Goal: Task Accomplishment & Management: Complete application form

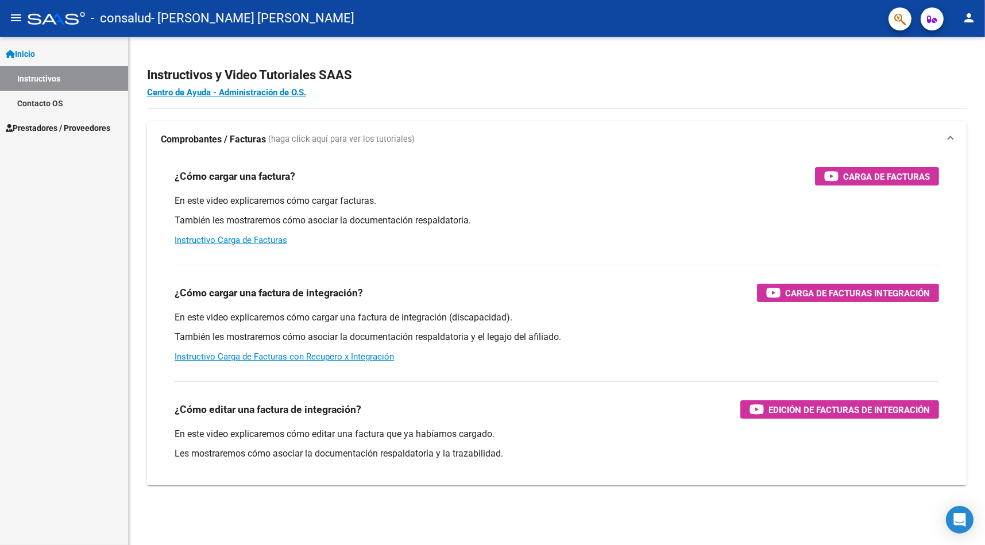
click at [80, 124] on span "Prestadores / Proveedores" at bounding box center [58, 128] width 105 height 13
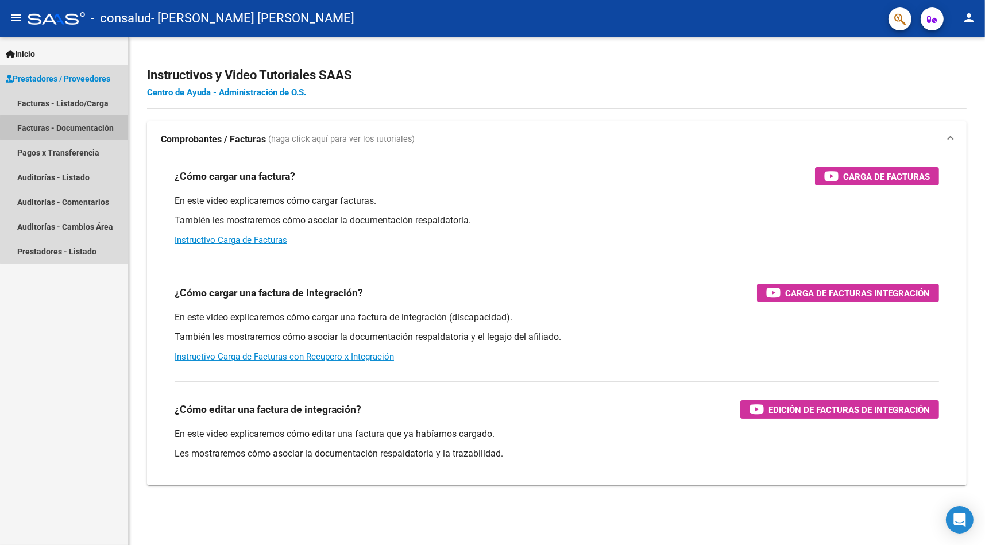
click at [84, 128] on link "Facturas - Documentación" at bounding box center [64, 127] width 128 height 25
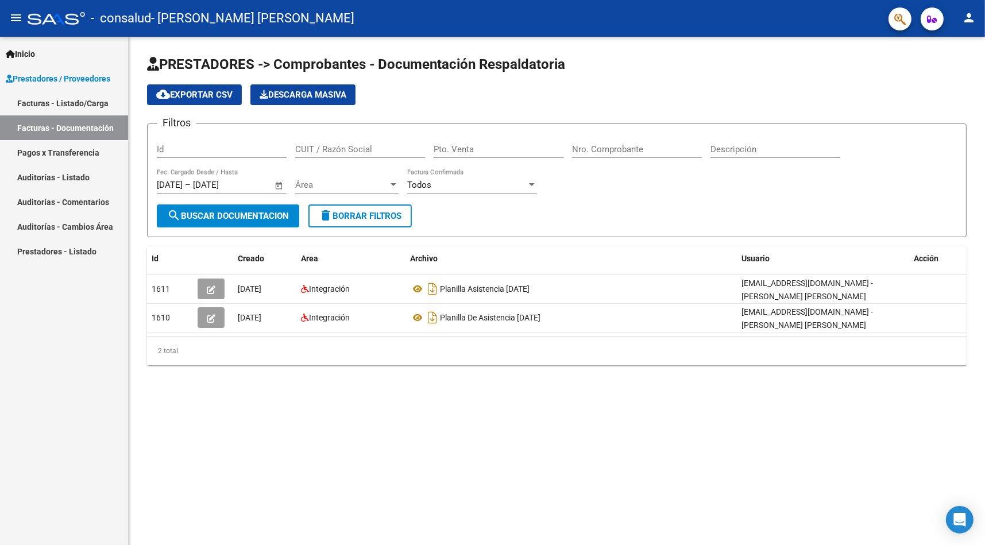
click at [38, 38] on mat-nav-list "Inicio Instructivos Contacto OS Prestadores / Proveedores Facturas - Listado/Ca…" at bounding box center [64, 150] width 128 height 227
click at [35, 52] on span "Inicio" at bounding box center [20, 54] width 29 height 13
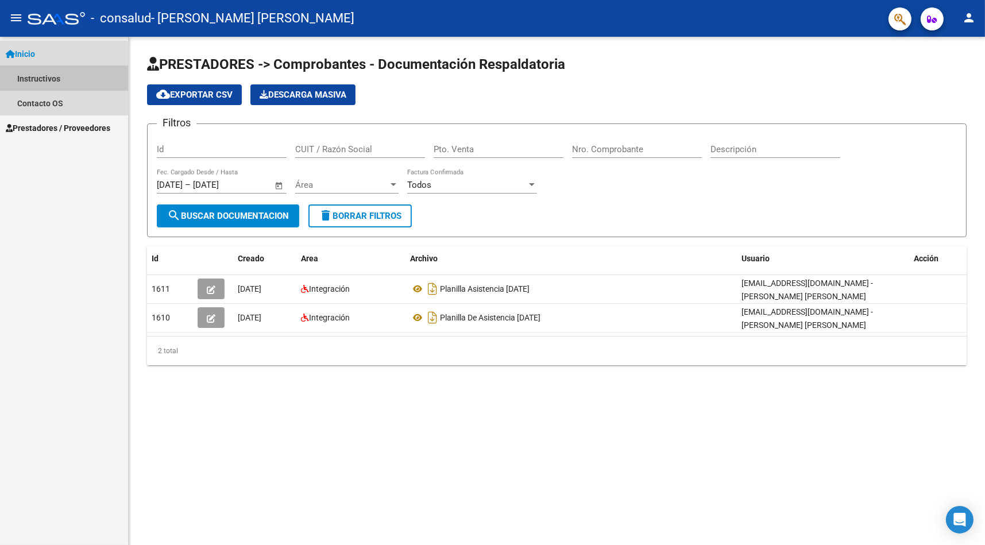
click at [49, 81] on link "Instructivos" at bounding box center [64, 78] width 128 height 25
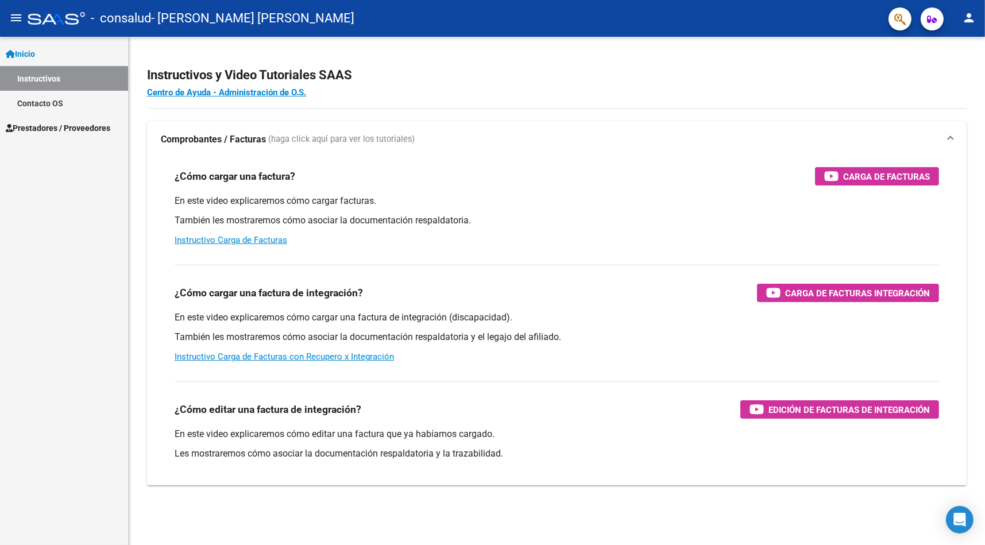
click at [67, 131] on span "Prestadores / Proveedores" at bounding box center [58, 128] width 105 height 13
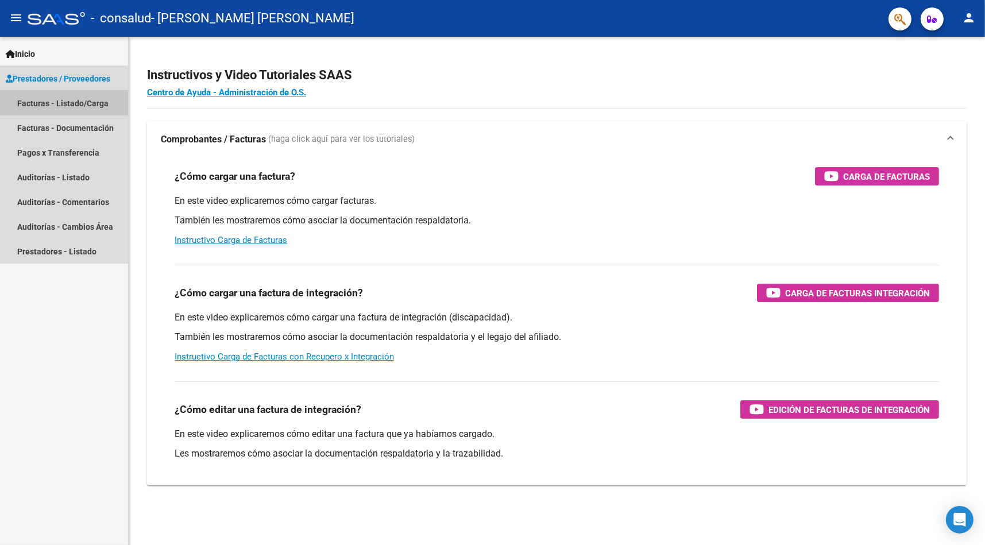
click at [62, 105] on link "Facturas - Listado/Carga" at bounding box center [64, 103] width 128 height 25
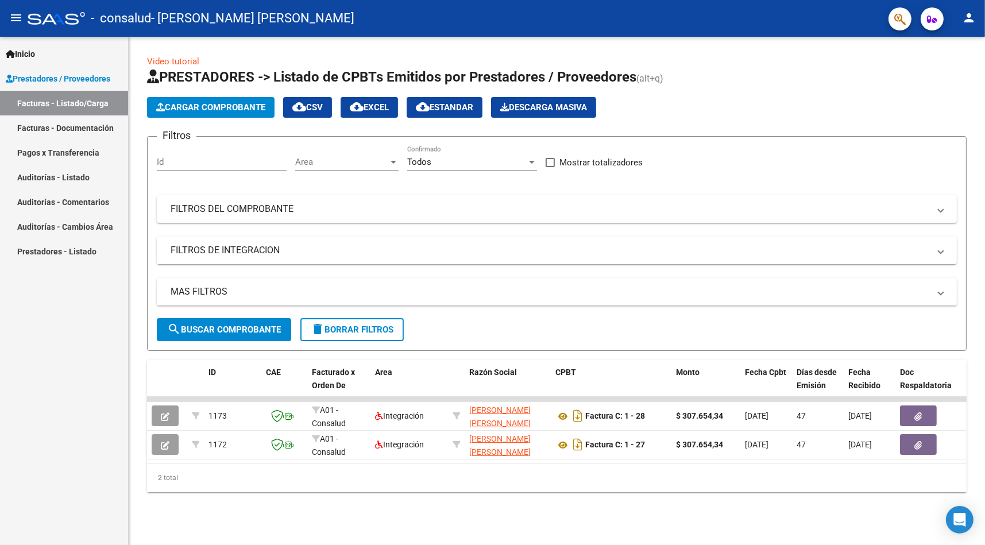
click at [234, 107] on span "Cargar Comprobante" at bounding box center [210, 107] width 109 height 10
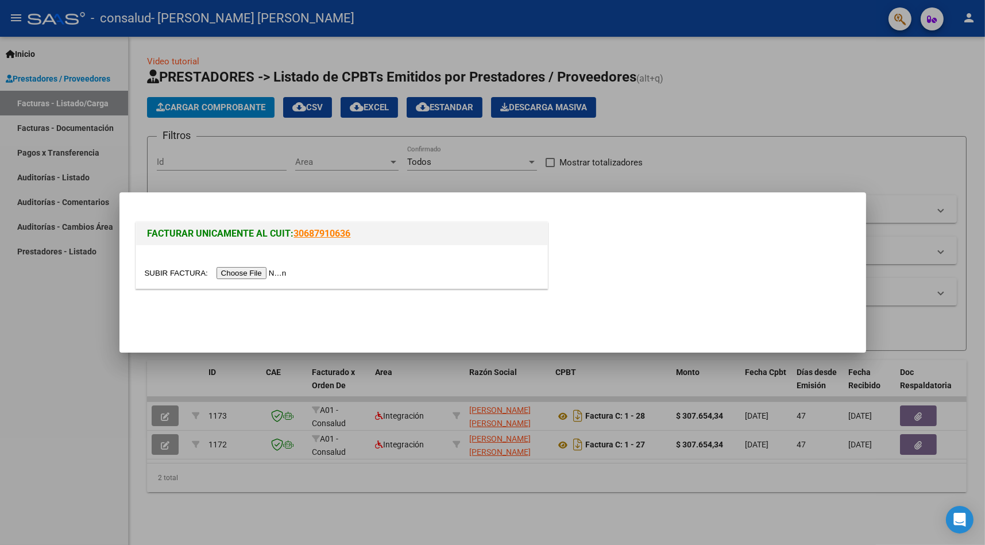
click at [250, 271] on input "file" at bounding box center [217, 273] width 145 height 12
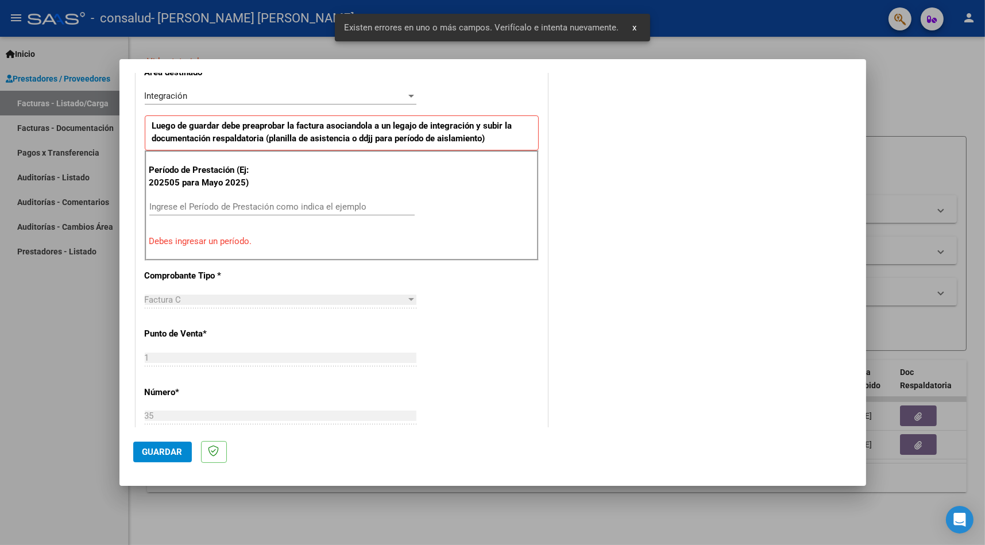
scroll to position [287, 0]
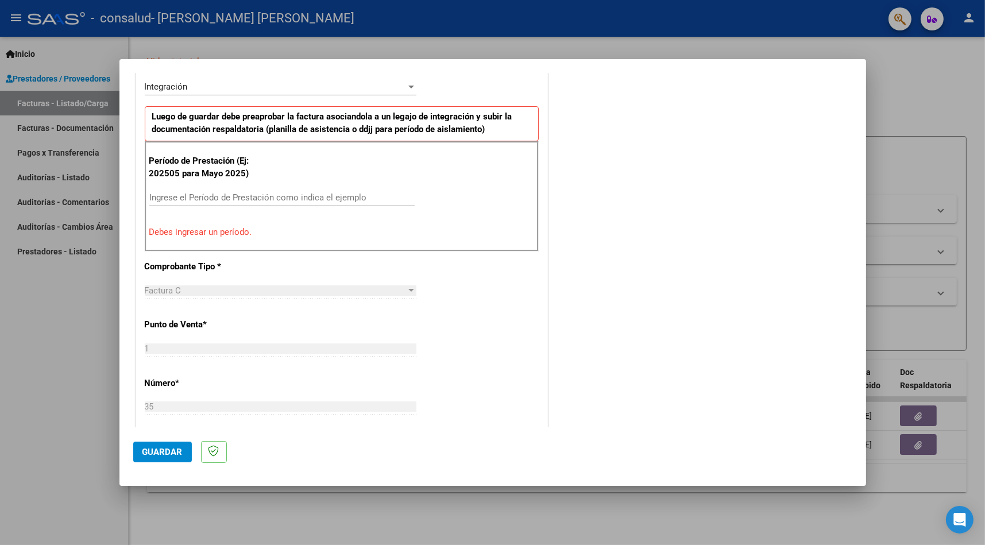
click at [203, 194] on input "Ingrese el Período de Prestación como indica el ejemplo" at bounding box center [281, 197] width 265 height 10
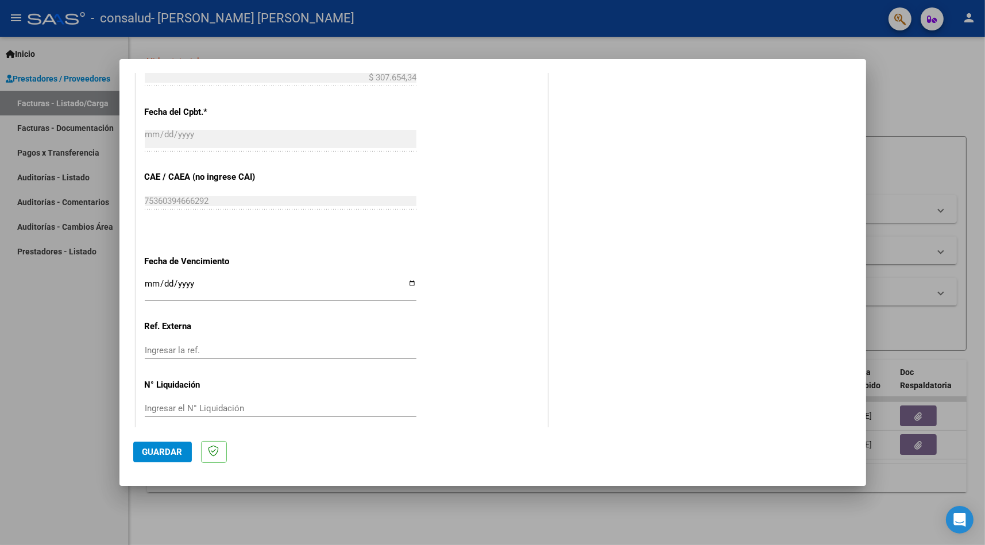
scroll to position [656, 0]
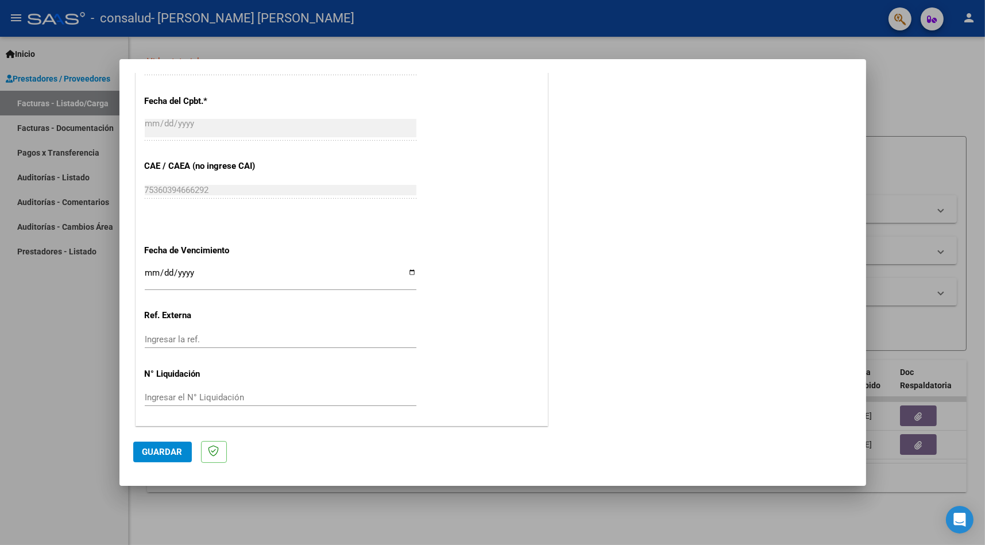
type input "202507"
click at [178, 450] on span "Guardar" at bounding box center [162, 452] width 40 height 10
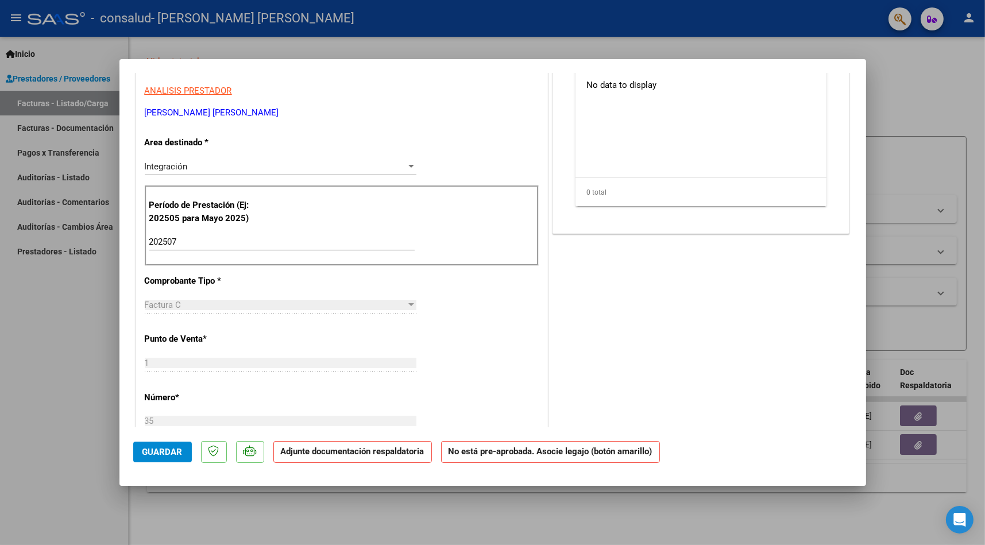
scroll to position [0, 0]
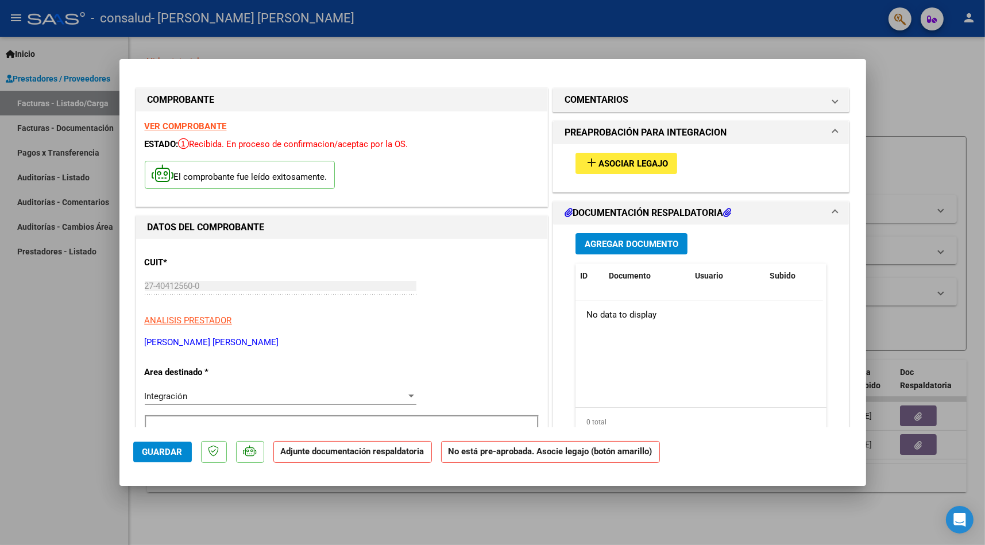
click at [657, 161] on span "Asociar Legajo" at bounding box center [634, 164] width 70 height 10
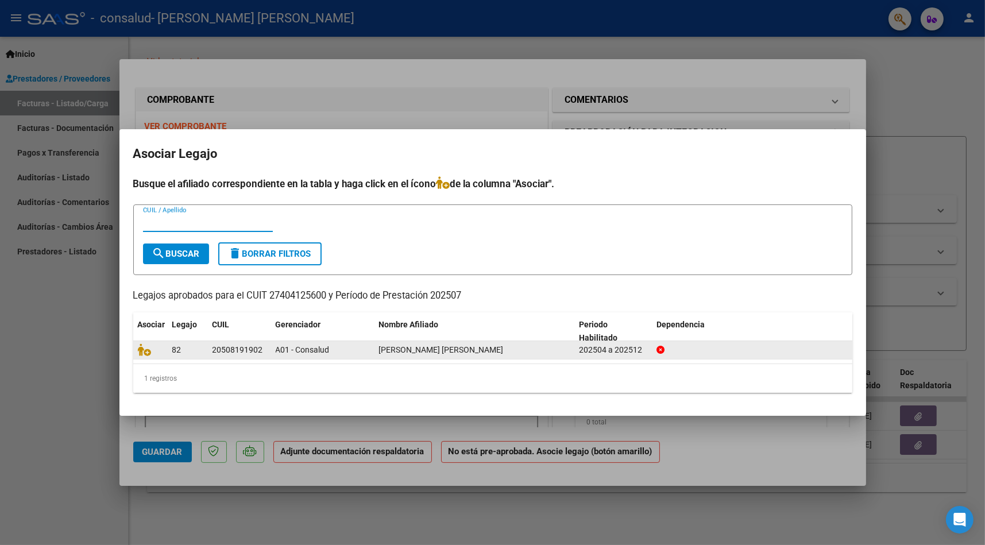
click at [392, 352] on span "[PERSON_NAME] [PERSON_NAME]" at bounding box center [441, 349] width 125 height 9
click at [148, 353] on icon at bounding box center [145, 350] width 14 height 13
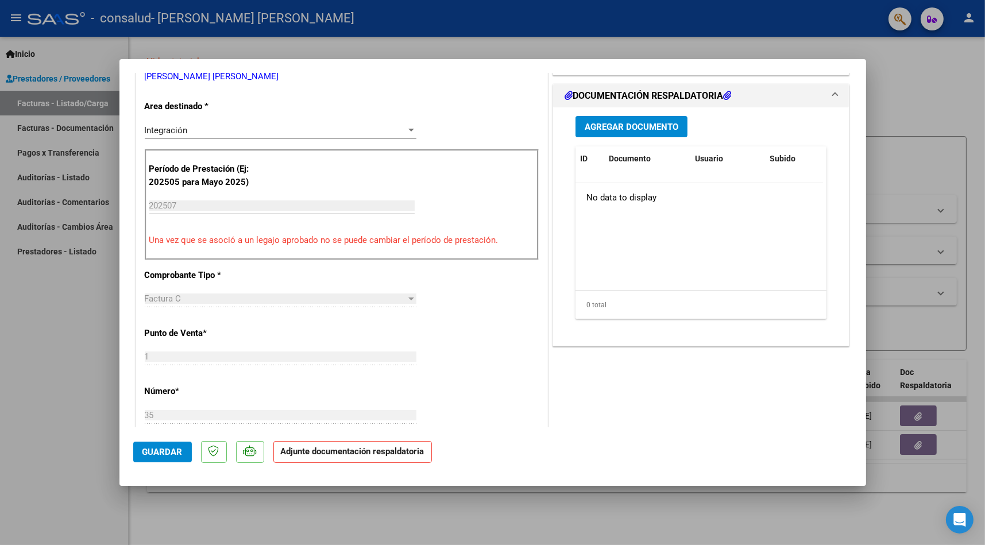
scroll to position [230, 0]
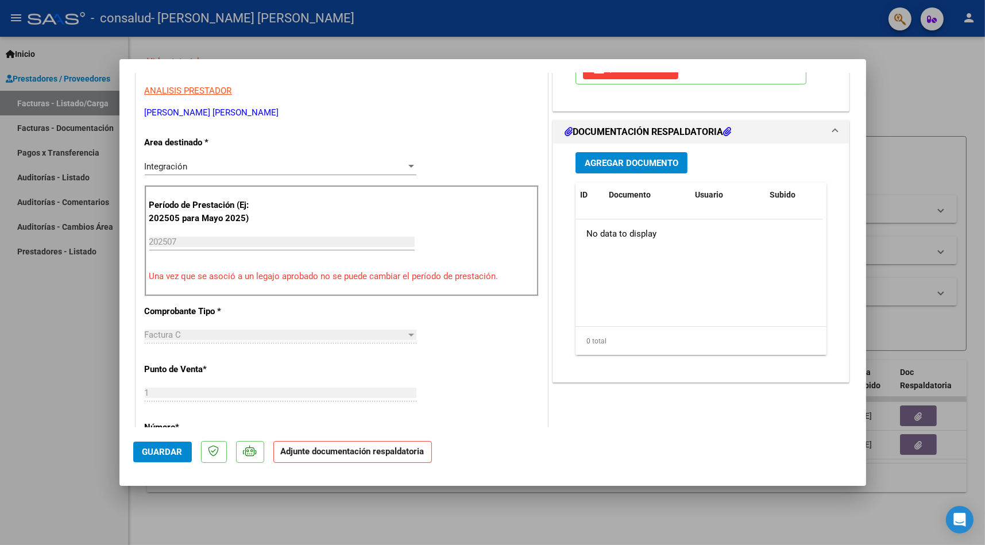
click at [652, 167] on span "Agregar Documento" at bounding box center [632, 163] width 94 height 10
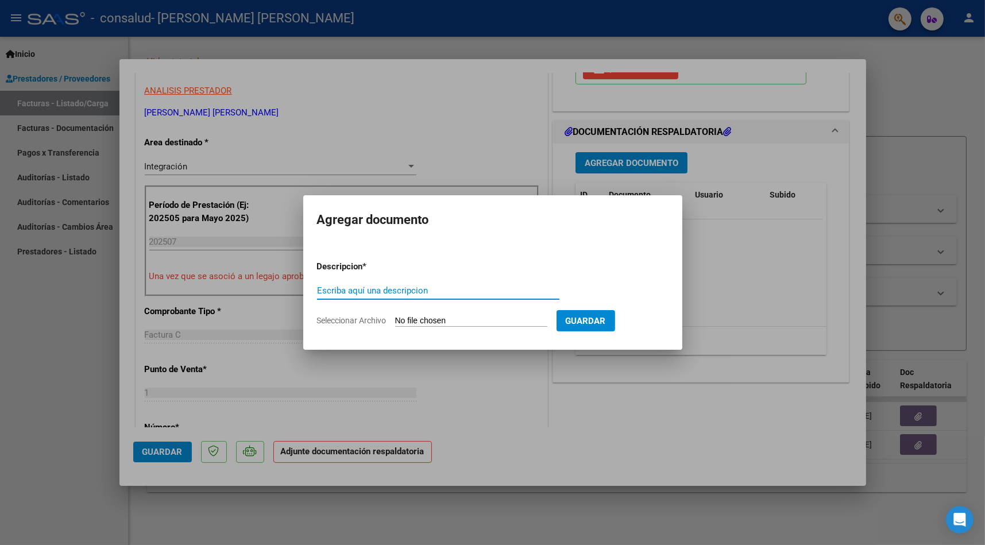
click at [442, 319] on input "Seleccionar Archivo" at bounding box center [471, 321] width 152 height 11
type input "C:\fakepath\asist [DATE] MNB.pdf"
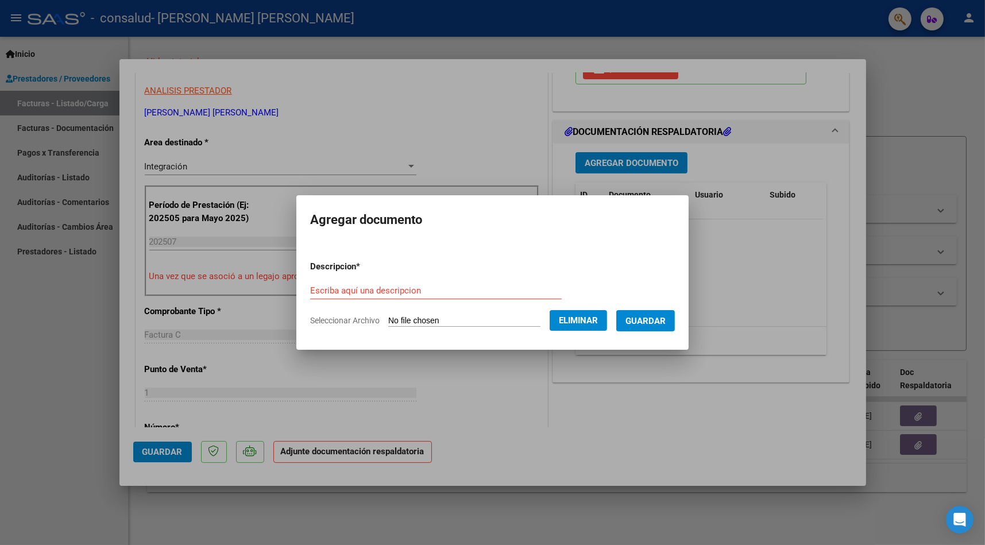
click at [384, 290] on input "Escriba aquí una descripcion" at bounding box center [436, 291] width 252 height 10
type input "A"
type input "Planilla de asistencia [DATE]"
click at [664, 318] on span "Guardar" at bounding box center [646, 321] width 40 height 10
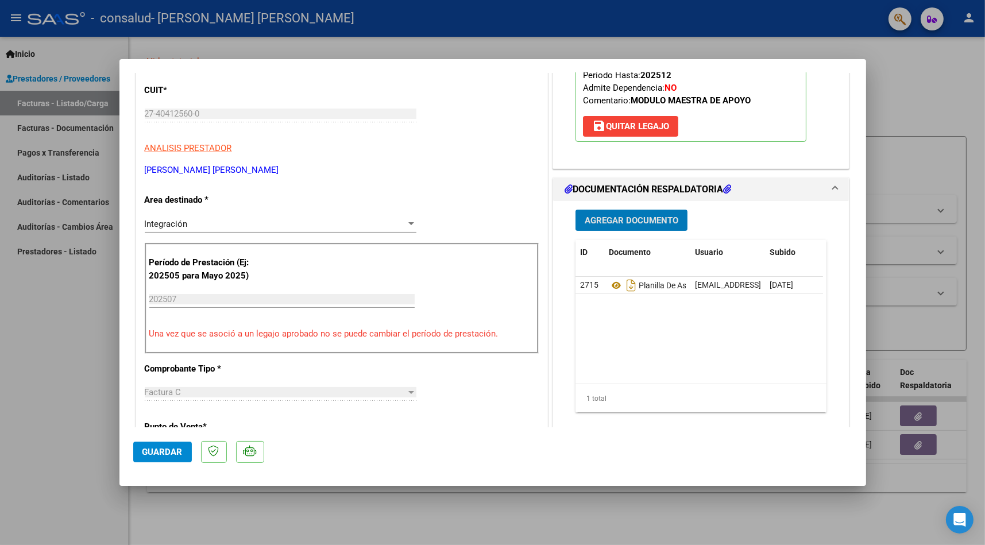
scroll to position [287, 0]
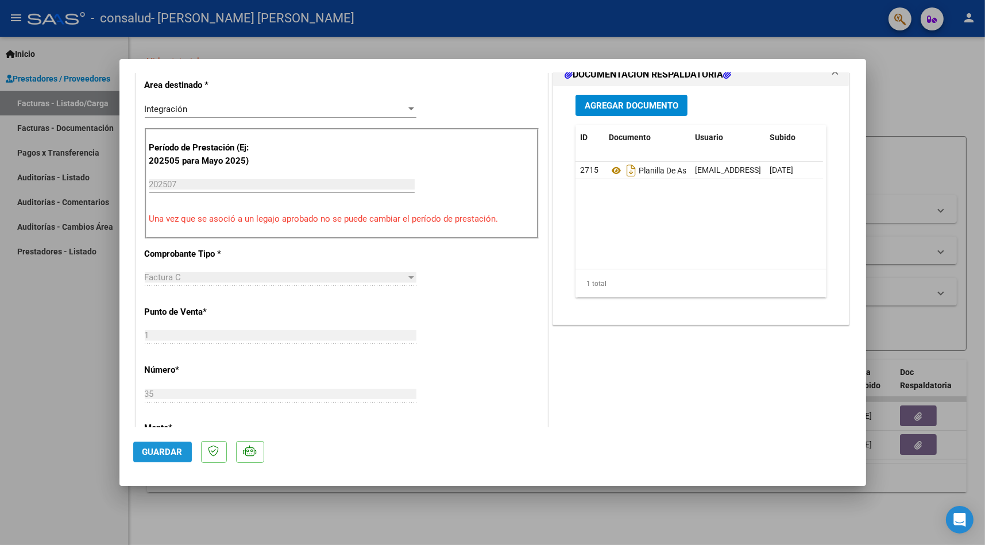
click at [160, 453] on span "Guardar" at bounding box center [162, 452] width 40 height 10
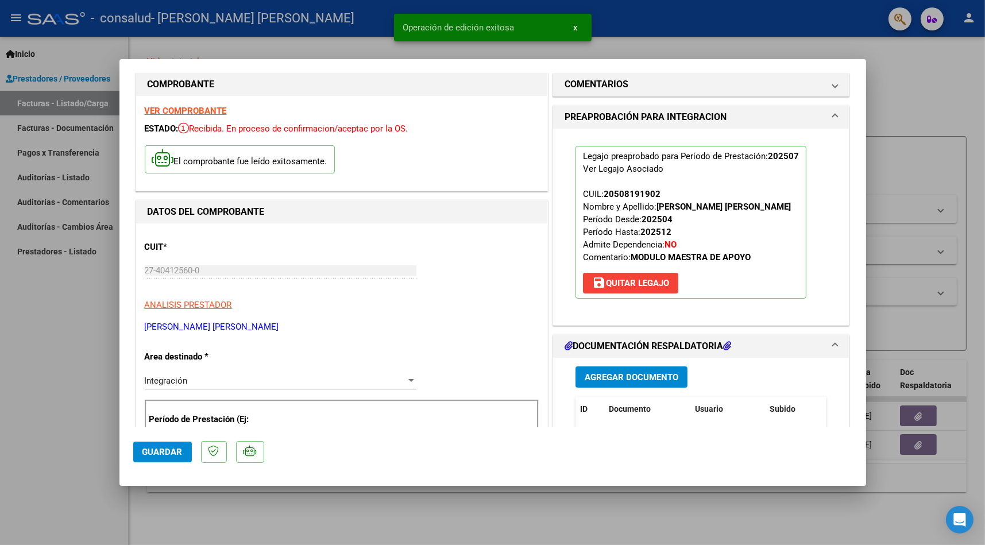
scroll to position [0, 0]
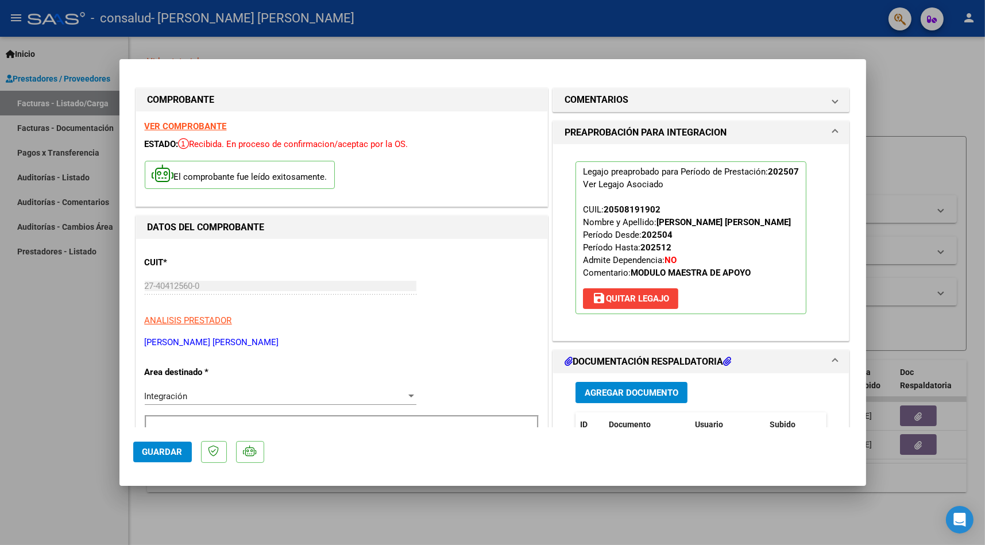
click at [75, 375] on div at bounding box center [492, 272] width 985 height 545
type input "$ 0,00"
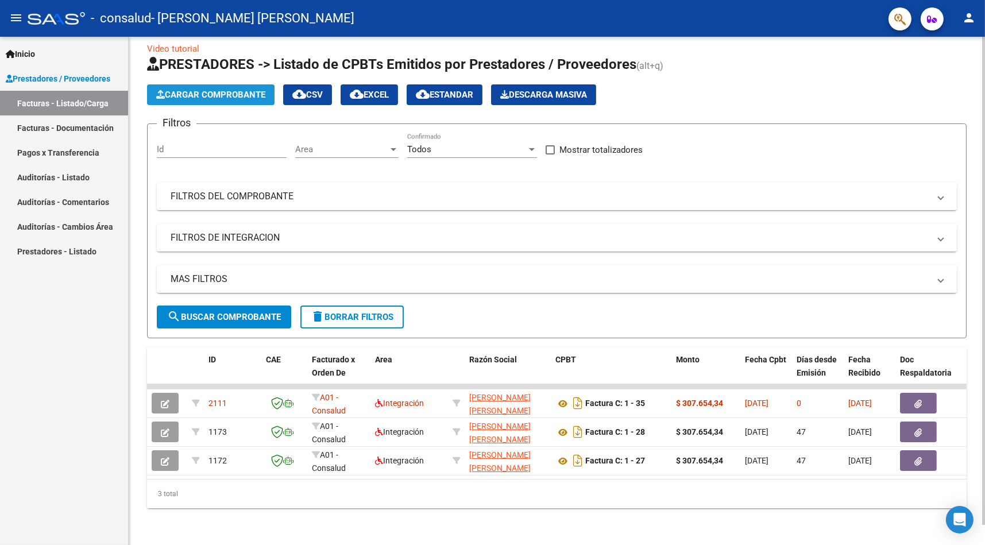
click at [241, 90] on span "Cargar Comprobante" at bounding box center [210, 95] width 109 height 10
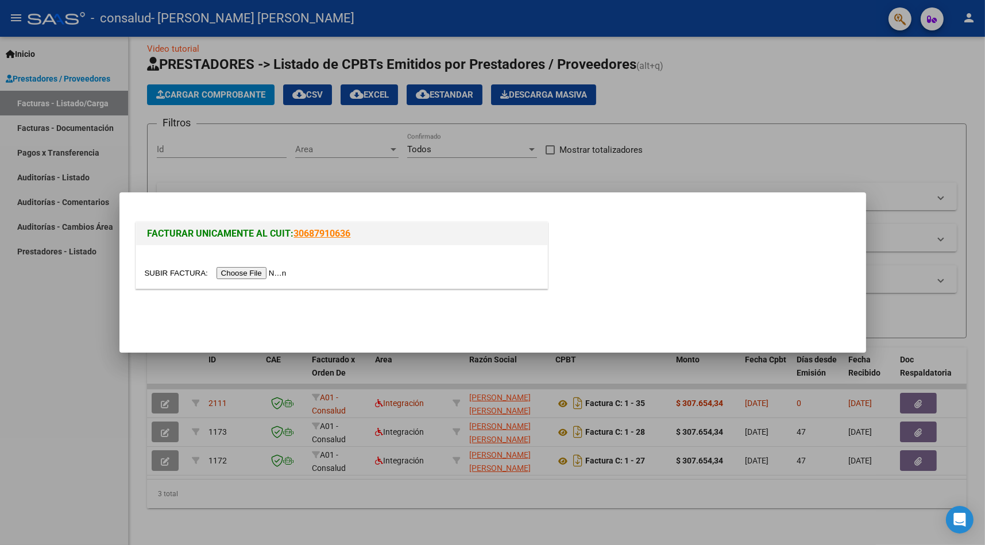
click at [275, 272] on input "file" at bounding box center [217, 273] width 145 height 12
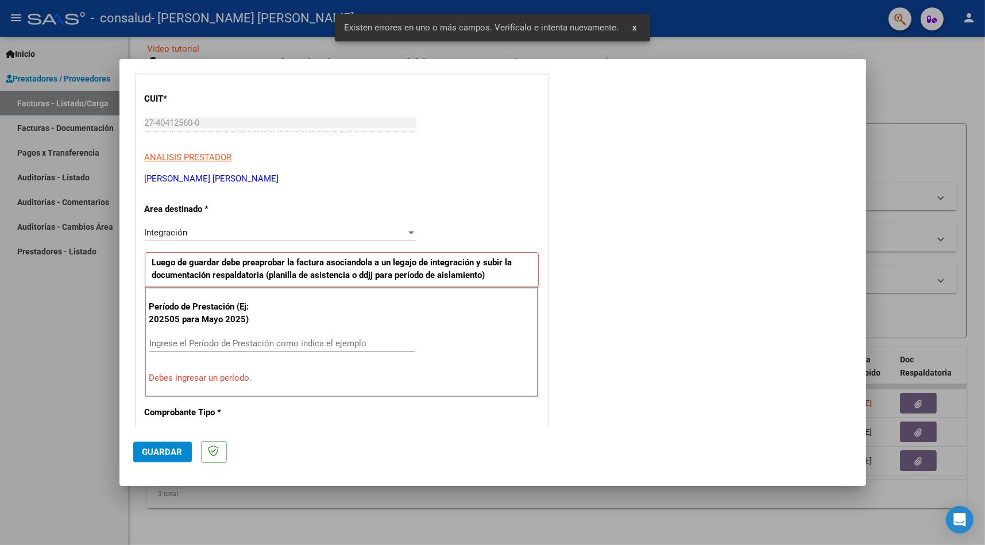
scroll to position [230, 0]
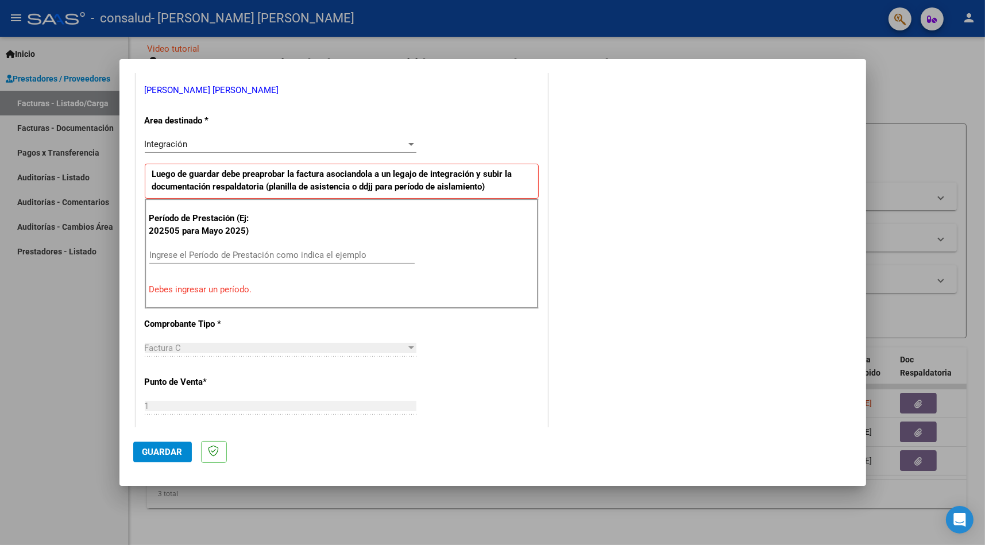
click at [393, 141] on div "Integración" at bounding box center [275, 144] width 261 height 10
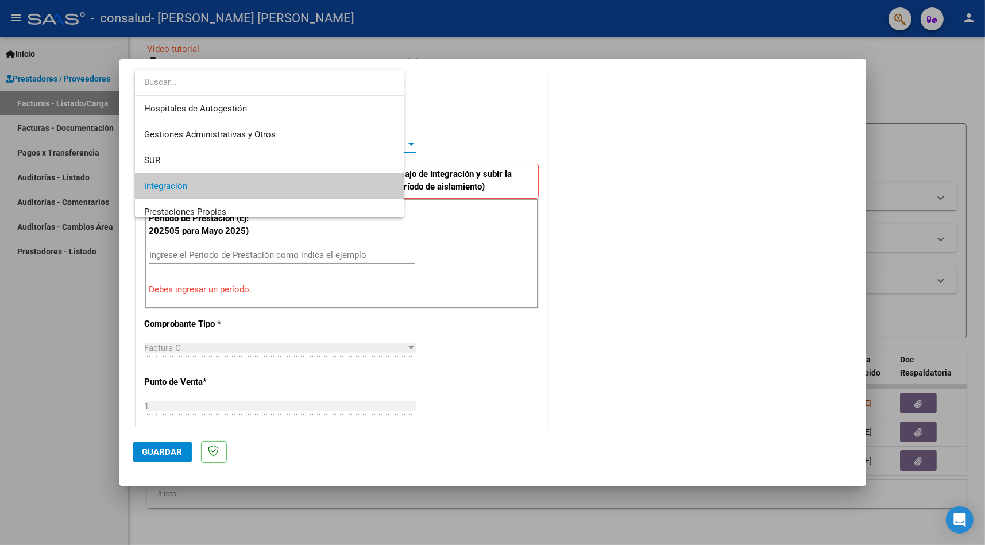
scroll to position [43, 0]
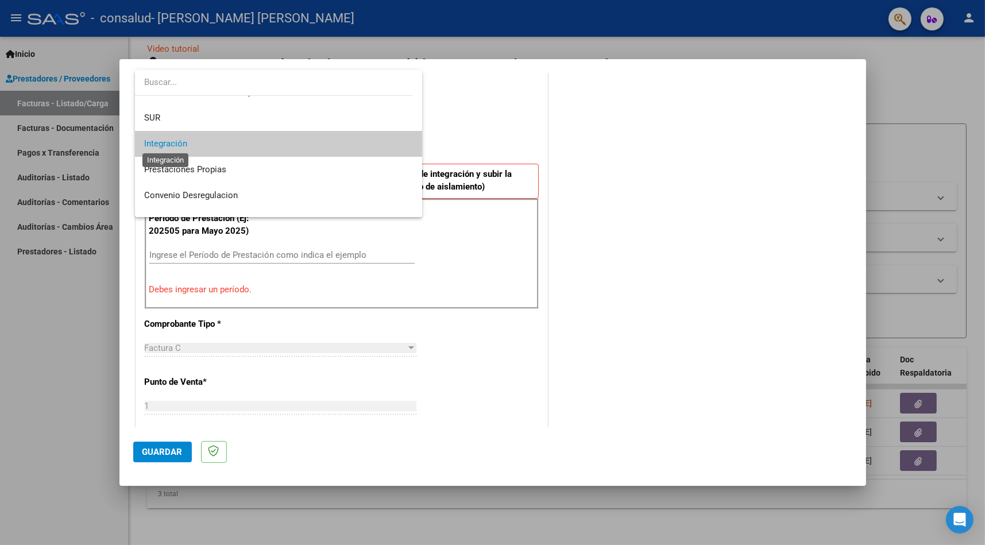
click at [187, 147] on span "Integración" at bounding box center [165, 143] width 43 height 10
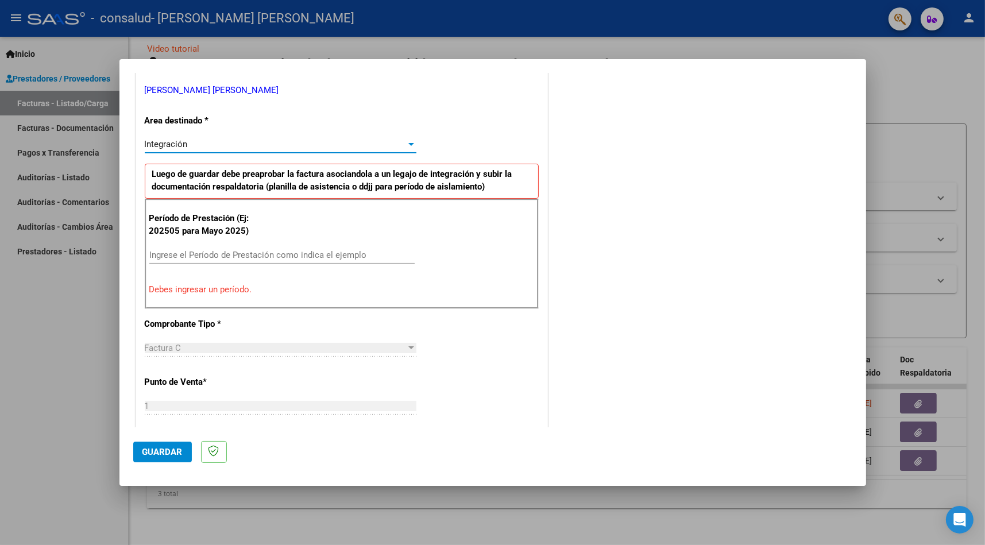
click at [252, 251] on input "Ingrese el Período de Prestación como indica el ejemplo" at bounding box center [281, 255] width 265 height 10
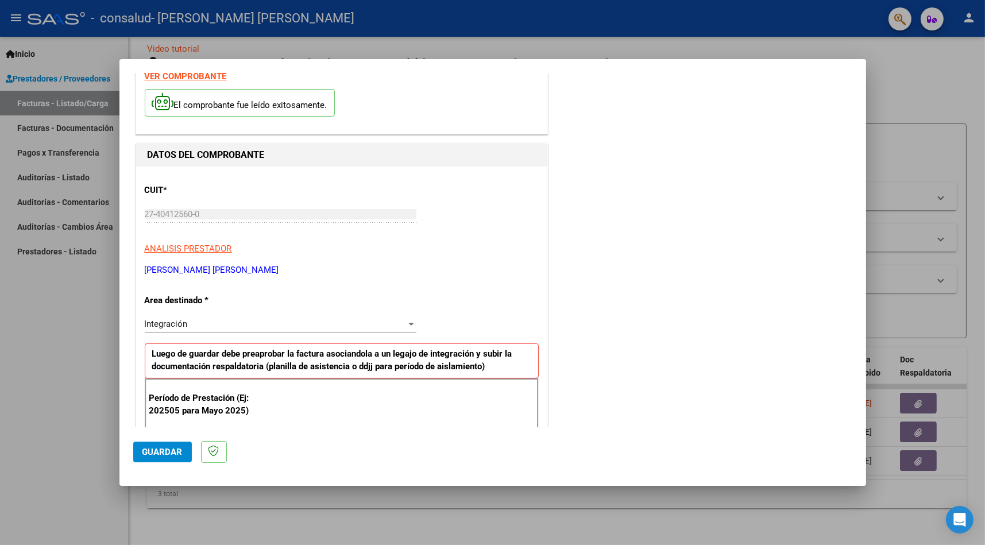
scroll to position [0, 0]
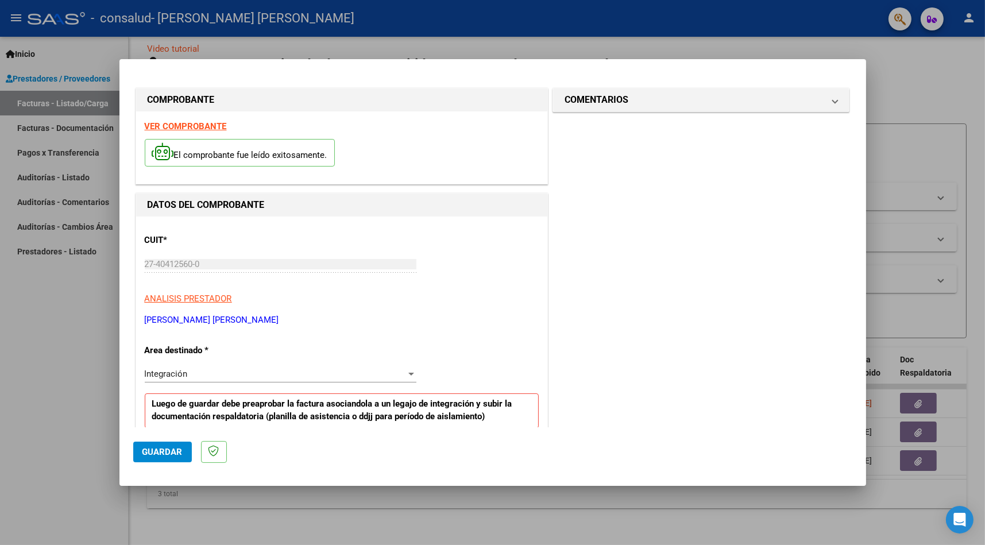
type input "202508"
click at [178, 453] on span "Guardar" at bounding box center [162, 452] width 40 height 10
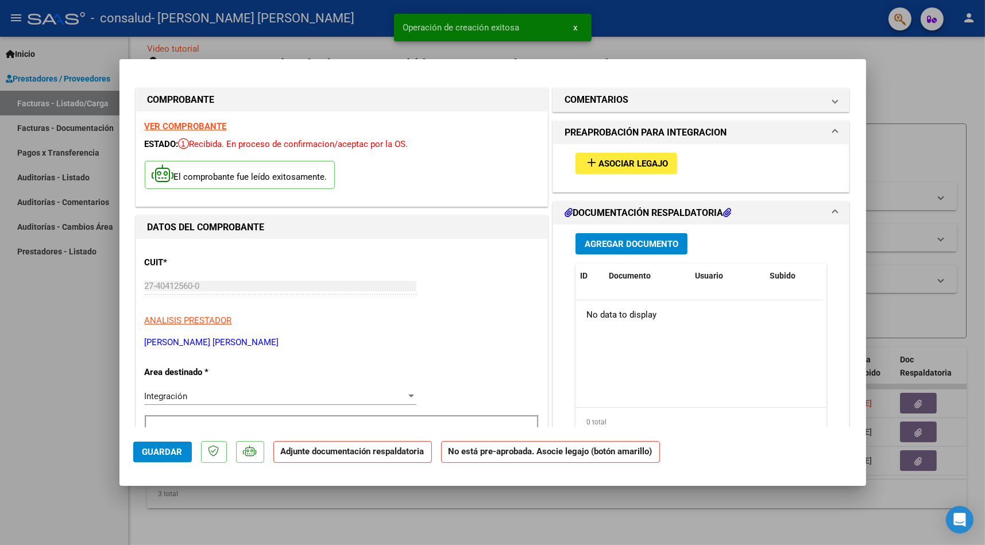
click at [658, 164] on span "Asociar Legajo" at bounding box center [634, 164] width 70 height 10
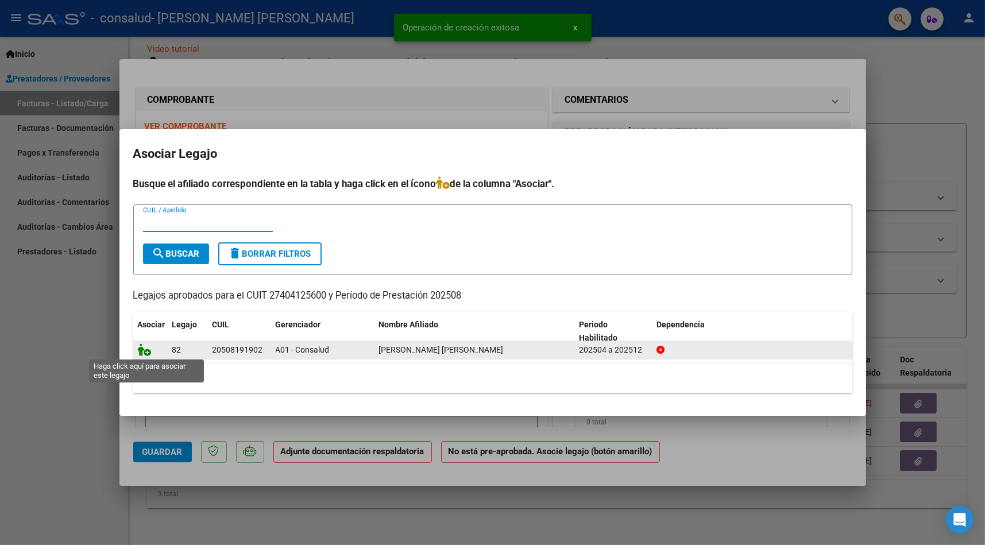
click at [148, 349] on icon at bounding box center [145, 350] width 14 height 13
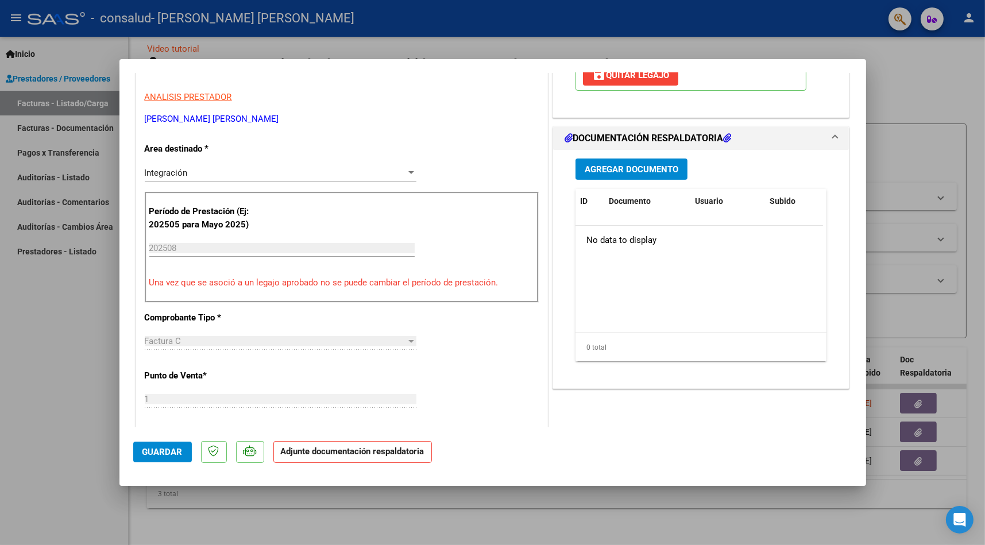
scroll to position [230, 0]
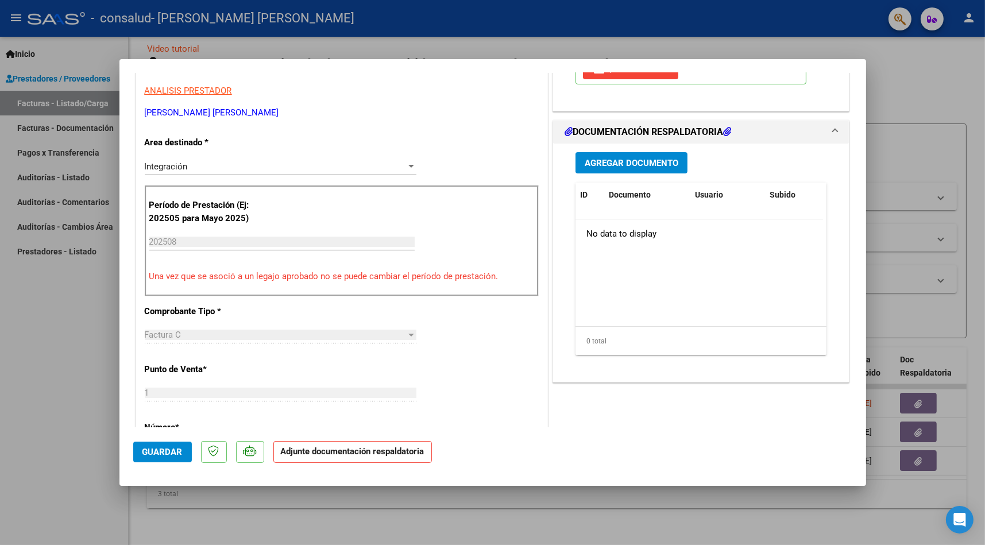
click at [630, 159] on span "Agregar Documento" at bounding box center [632, 163] width 94 height 10
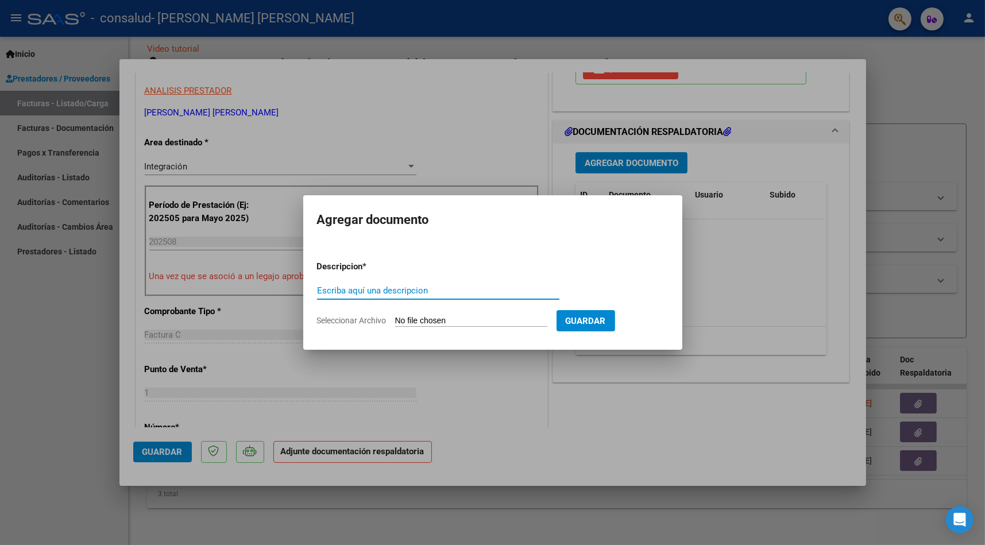
click at [438, 325] on input "Seleccionar Archivo" at bounding box center [471, 321] width 152 height 11
type input "C:\fakepath\[PERSON_NAME] MNB.pdf"
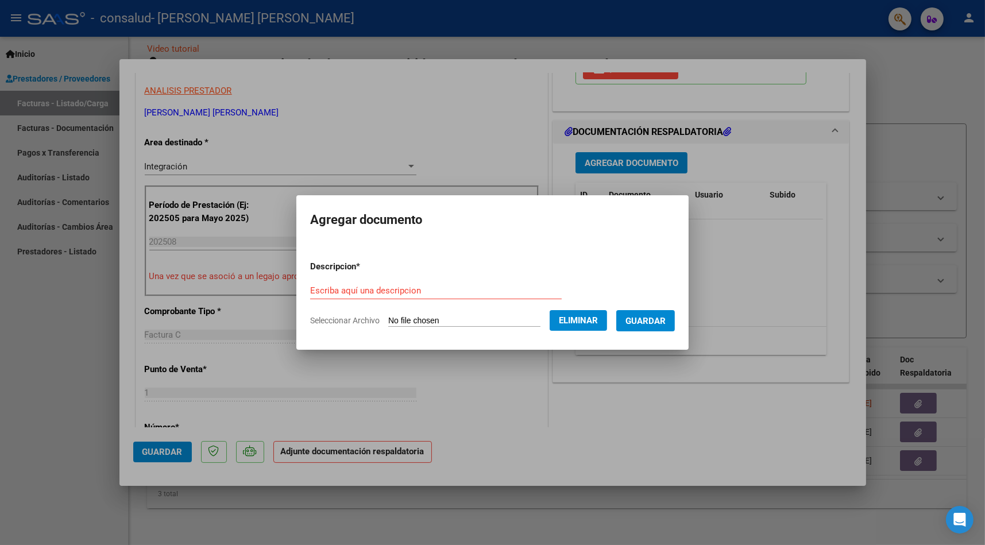
click at [419, 289] on input "Escriba aquí una descripcion" at bounding box center [436, 291] width 252 height 10
type input "Planilla de asistencia [DATE]"
click at [666, 321] on span "Guardar" at bounding box center [646, 321] width 40 height 10
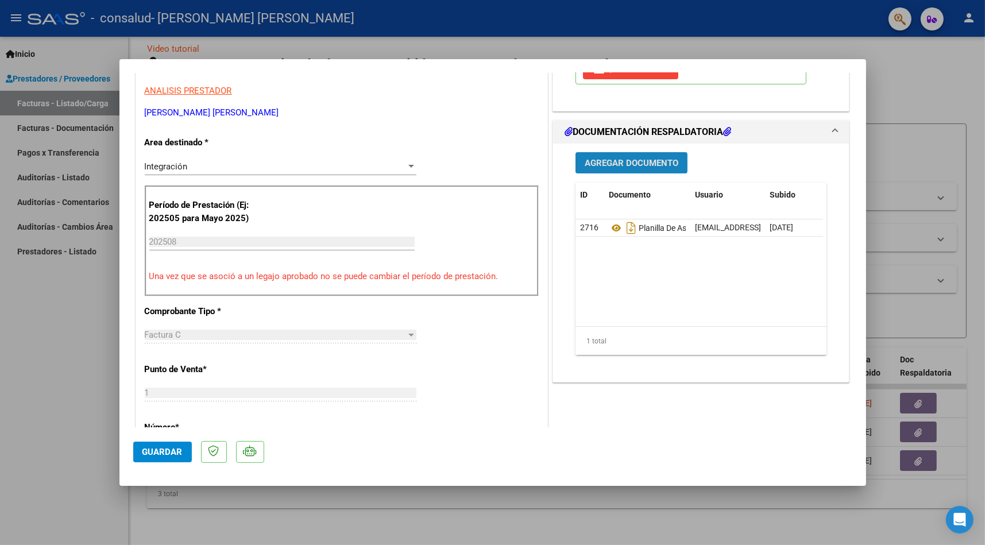
click at [646, 165] on span "Agregar Documento" at bounding box center [632, 163] width 94 height 10
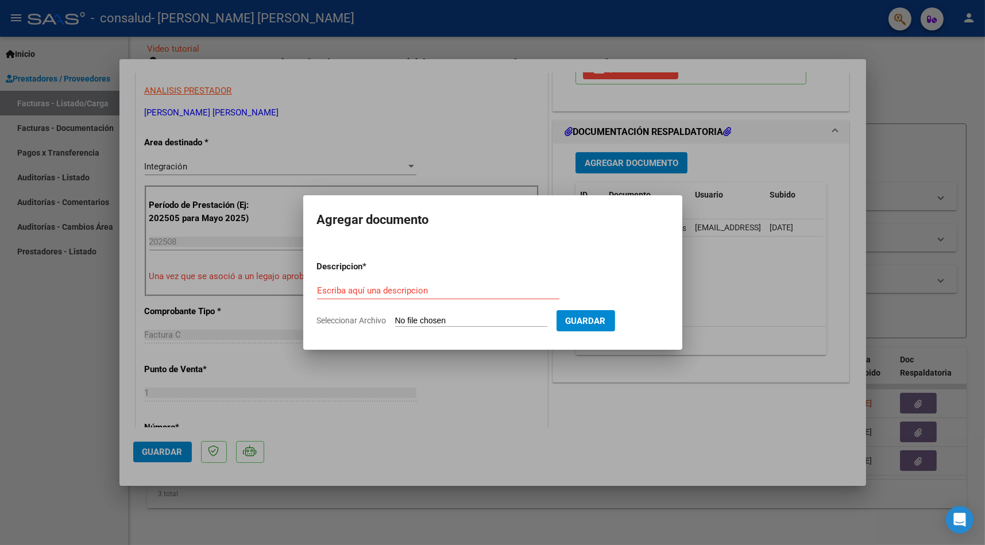
click at [582, 378] on div at bounding box center [492, 272] width 985 height 545
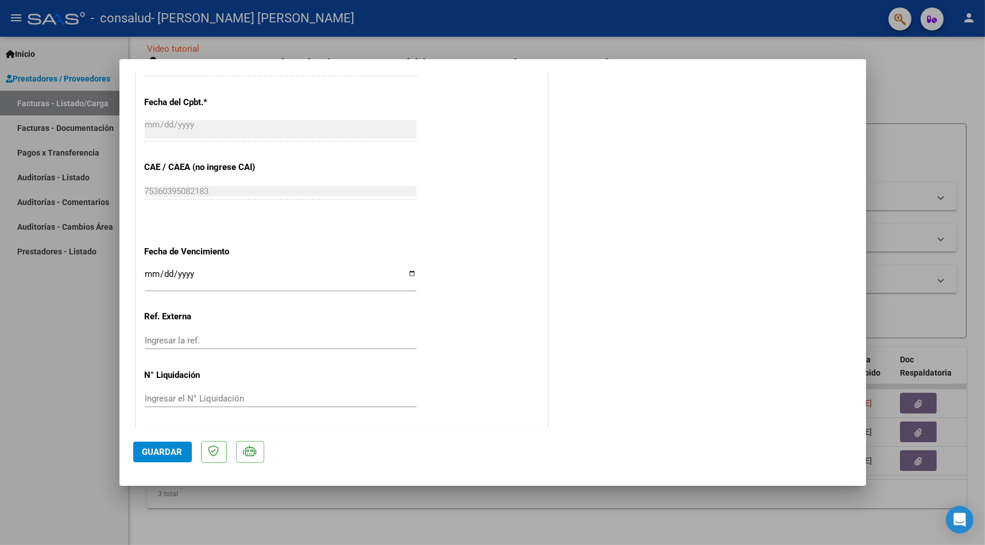
scroll to position [673, 0]
click at [166, 451] on span "Guardar" at bounding box center [162, 452] width 40 height 10
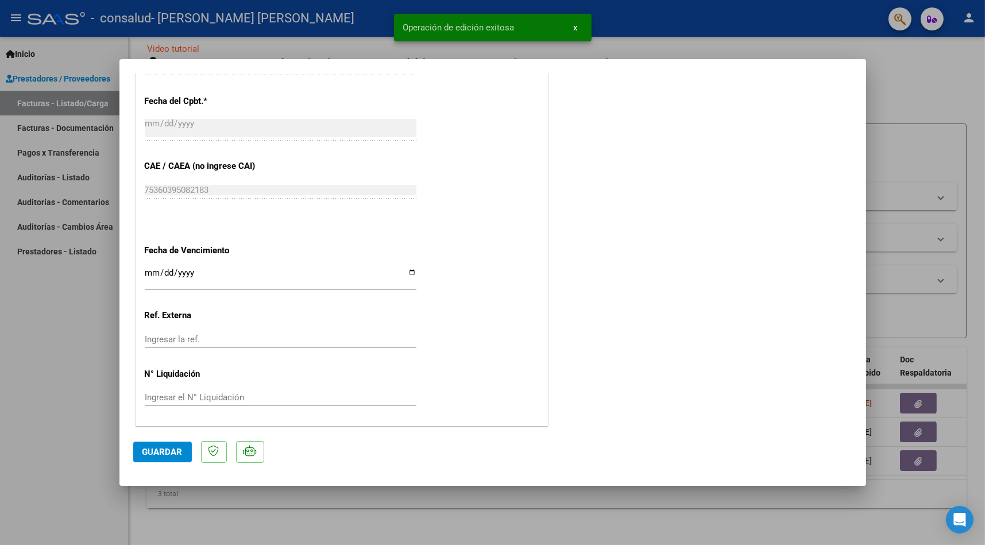
click at [57, 335] on div at bounding box center [492, 272] width 985 height 545
type input "$ 0,00"
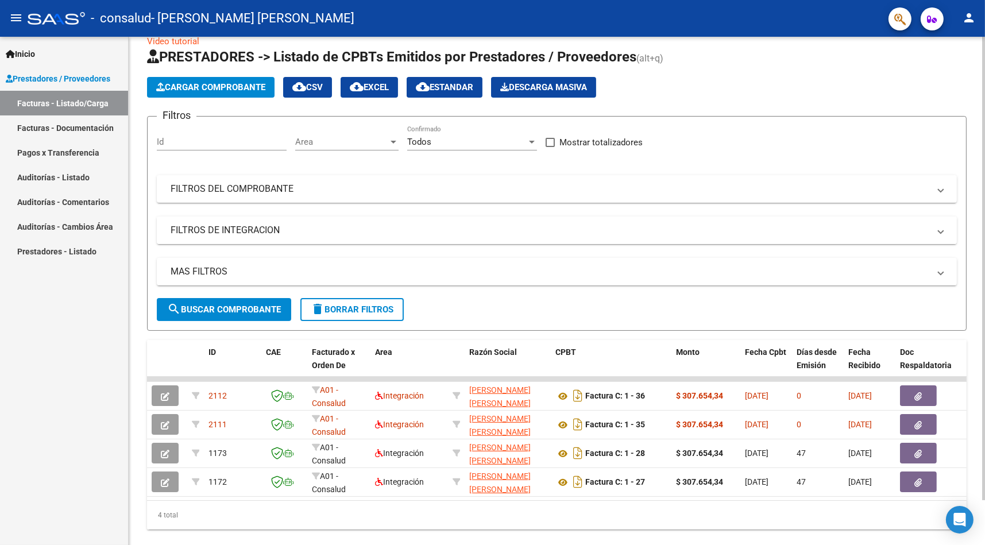
scroll to position [0, 0]
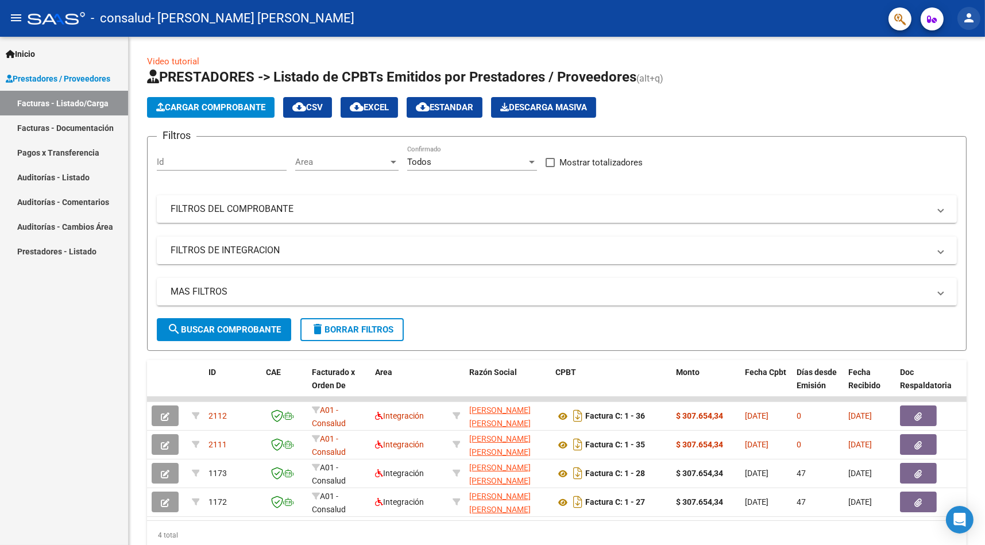
click at [969, 17] on mat-icon "person" at bounding box center [969, 18] width 14 height 14
click at [950, 75] on button "exit_to_app Salir" at bounding box center [946, 76] width 70 height 28
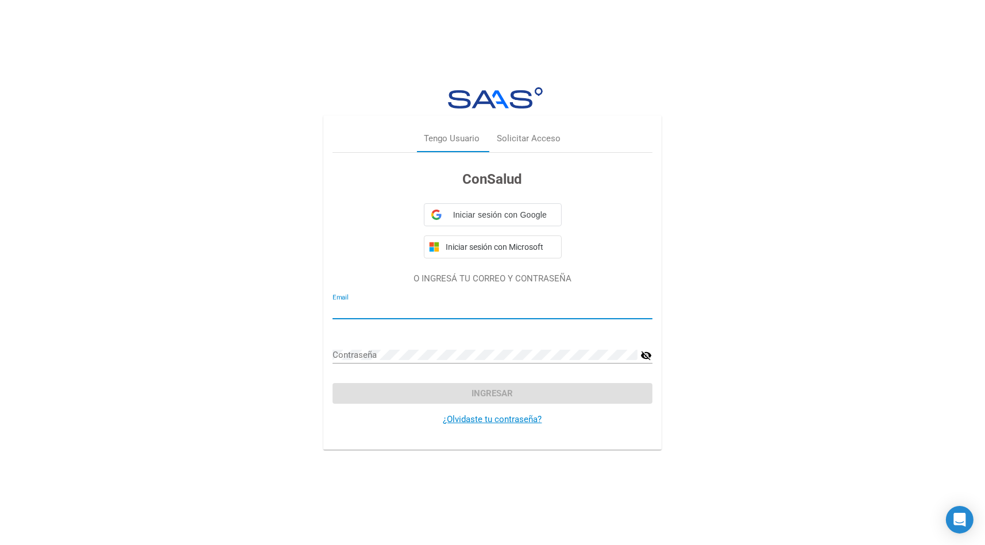
type input "[EMAIL_ADDRESS][DOMAIN_NAME]"
